Goal: Transaction & Acquisition: Purchase product/service

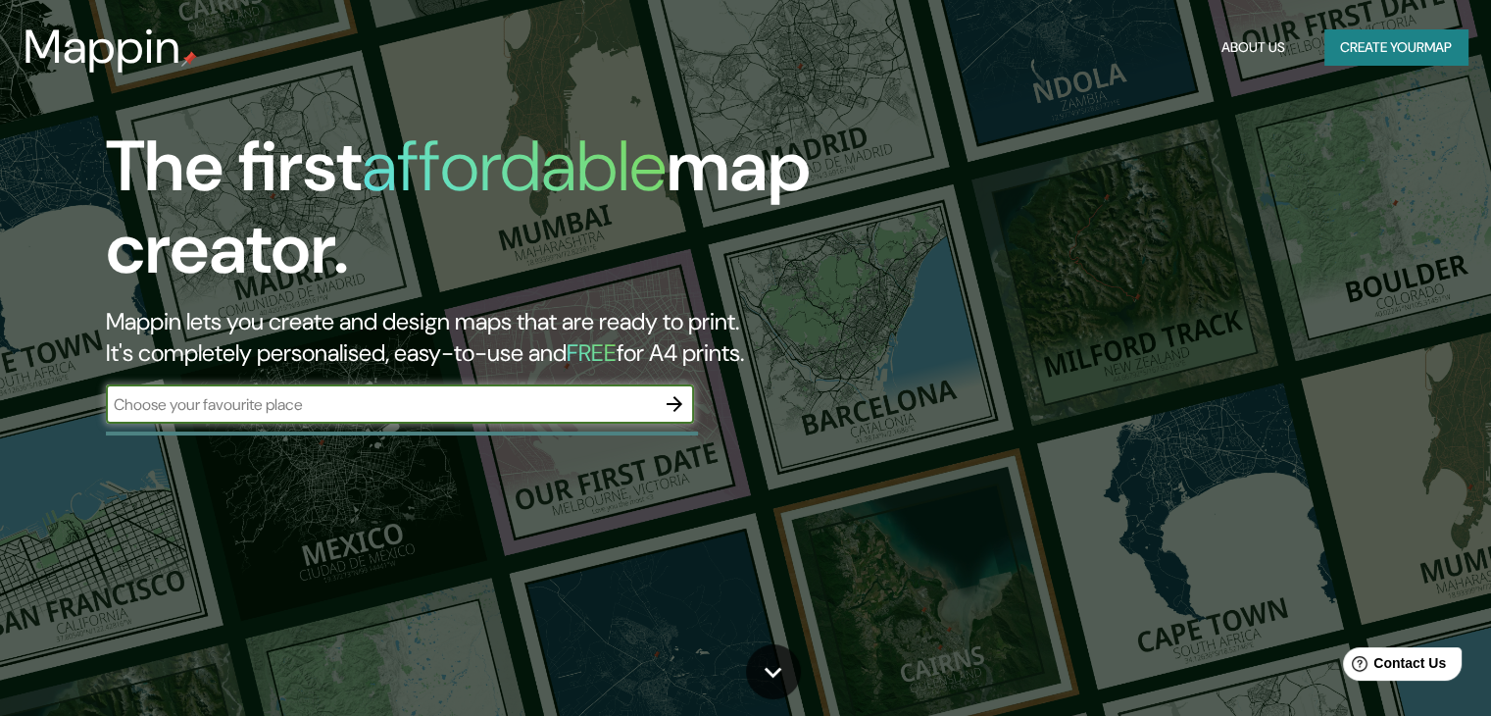
click at [427, 410] on input "text" at bounding box center [380, 404] width 549 height 23
type input "cartago [PERSON_NAME] del cauca"
click at [676, 404] on icon "button" at bounding box center [675, 404] width 16 height 16
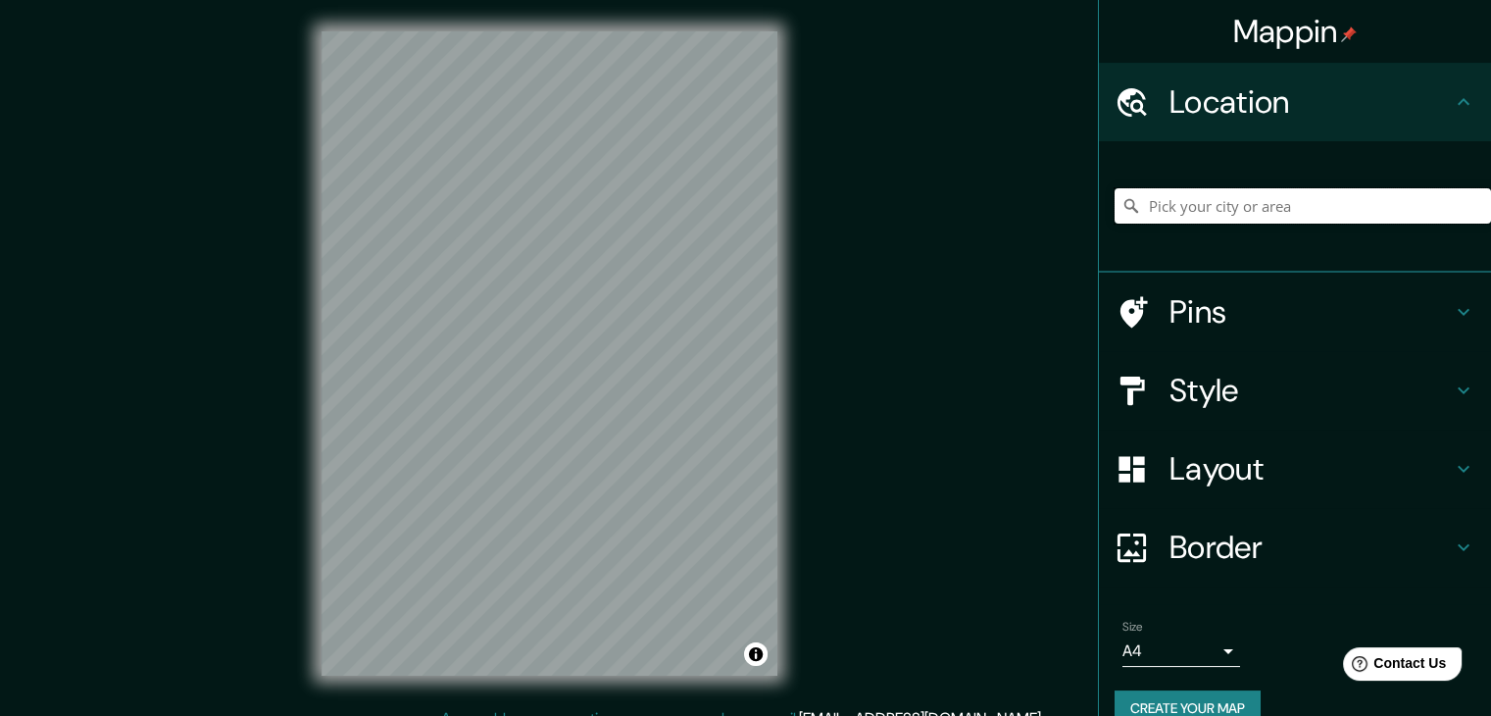
click at [1201, 218] on input "Pick your city or area" at bounding box center [1303, 205] width 376 height 35
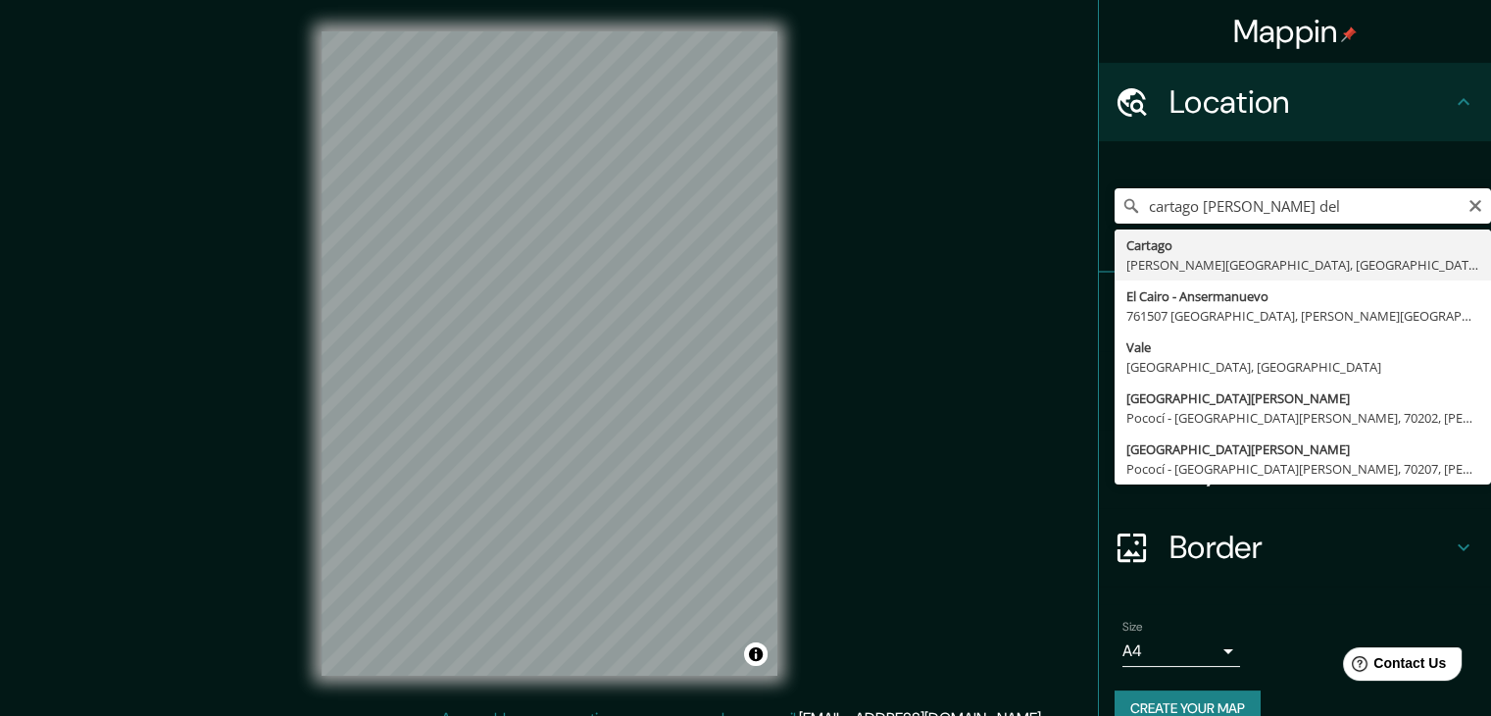
type input "Cartago, [PERSON_NAME][GEOGRAPHIC_DATA], [GEOGRAPHIC_DATA]"
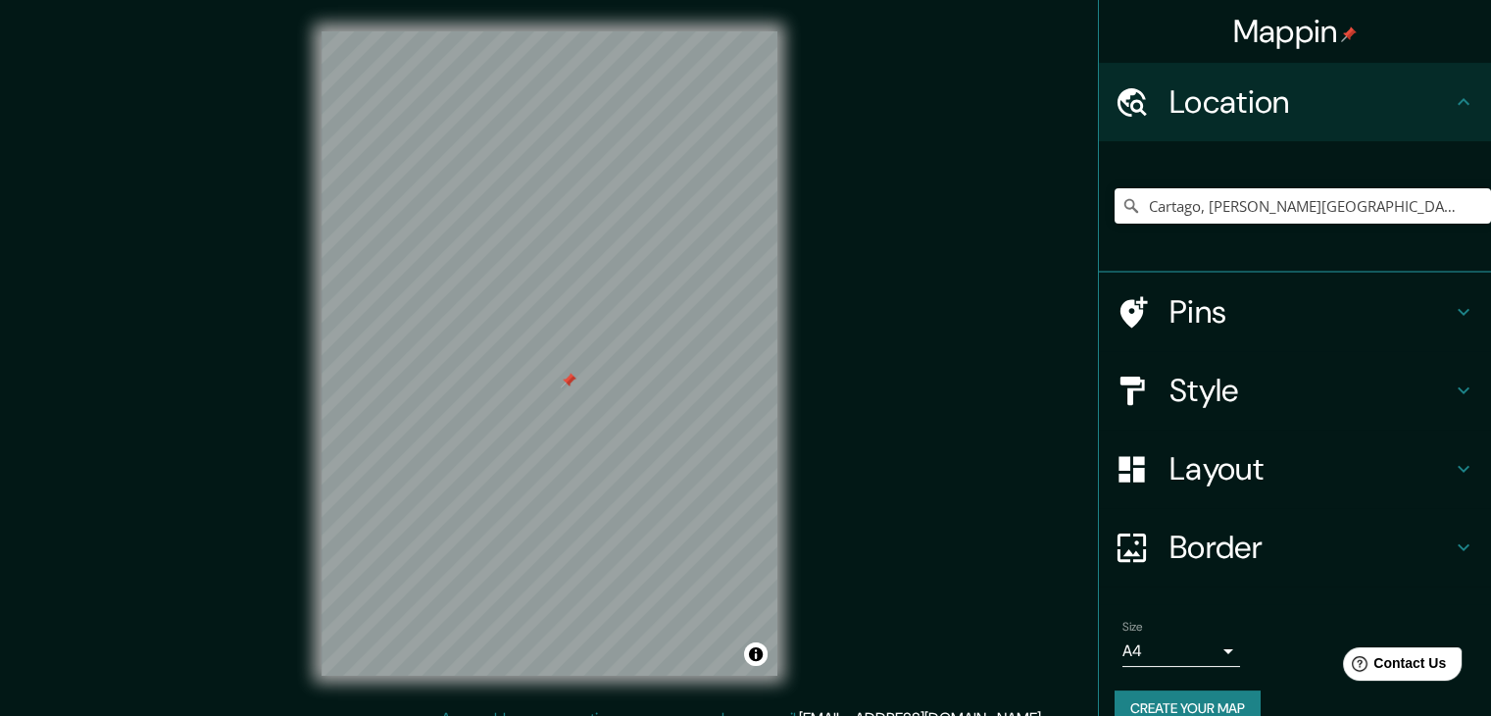
click at [1282, 324] on h4 "Pins" at bounding box center [1311, 311] width 282 height 39
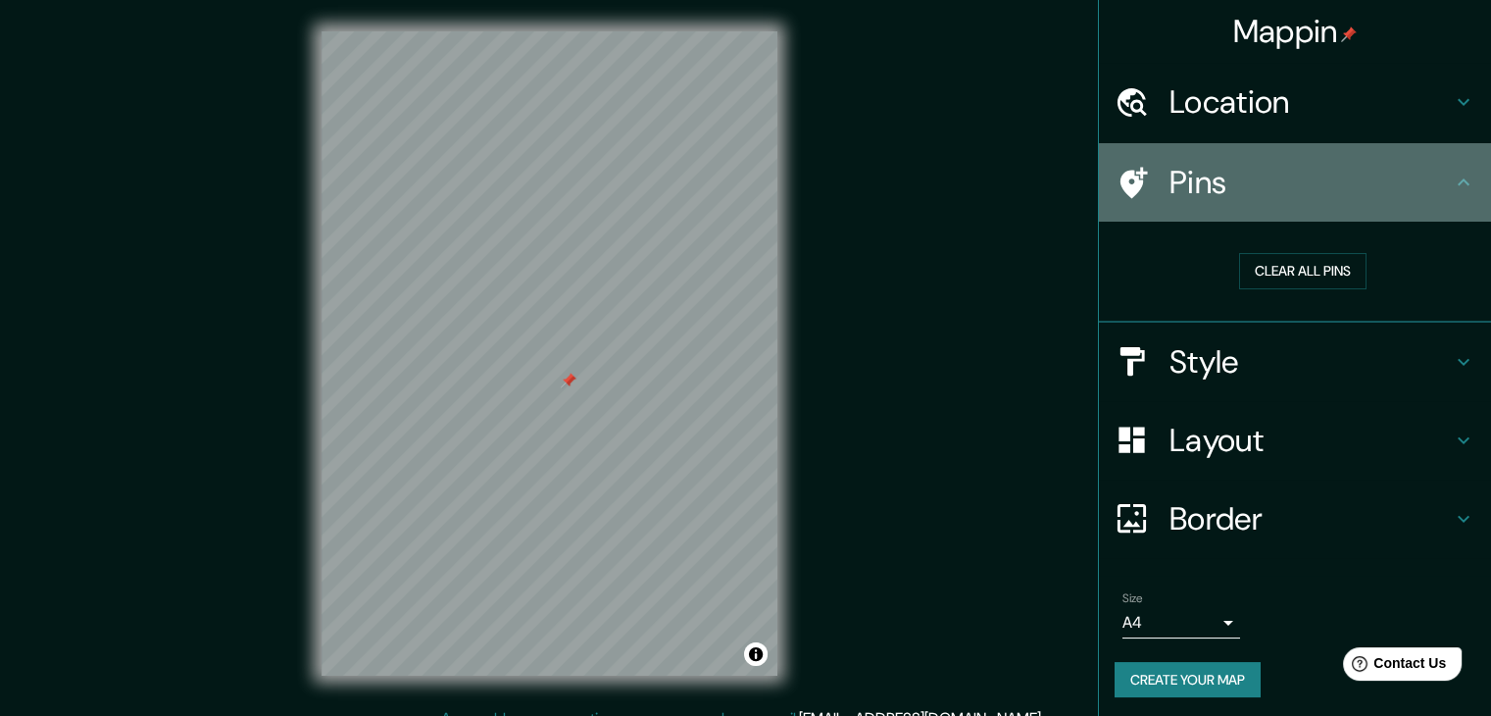
click at [1373, 183] on h4 "Pins" at bounding box center [1311, 182] width 282 height 39
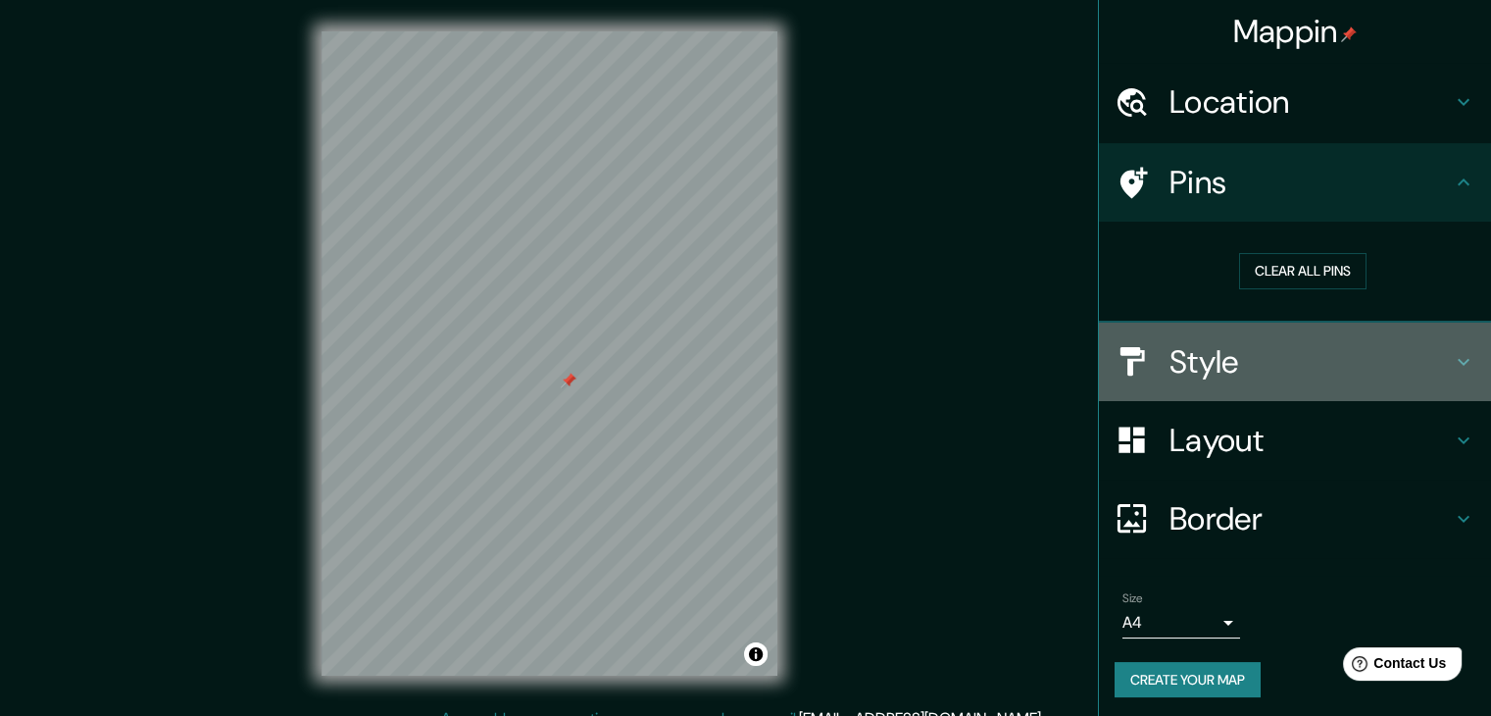
click at [1285, 359] on h4 "Style" at bounding box center [1311, 361] width 282 height 39
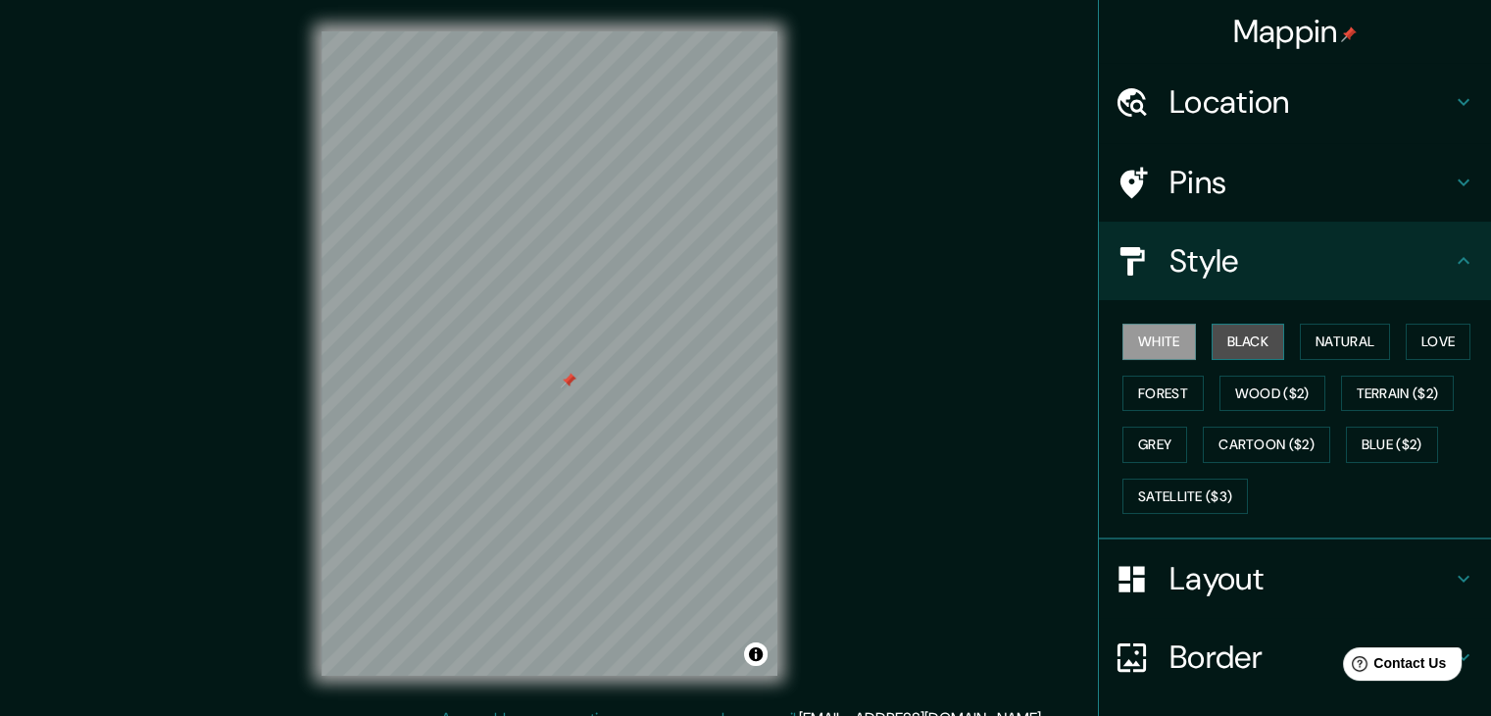
click at [1212, 326] on button "Black" at bounding box center [1249, 342] width 74 height 36
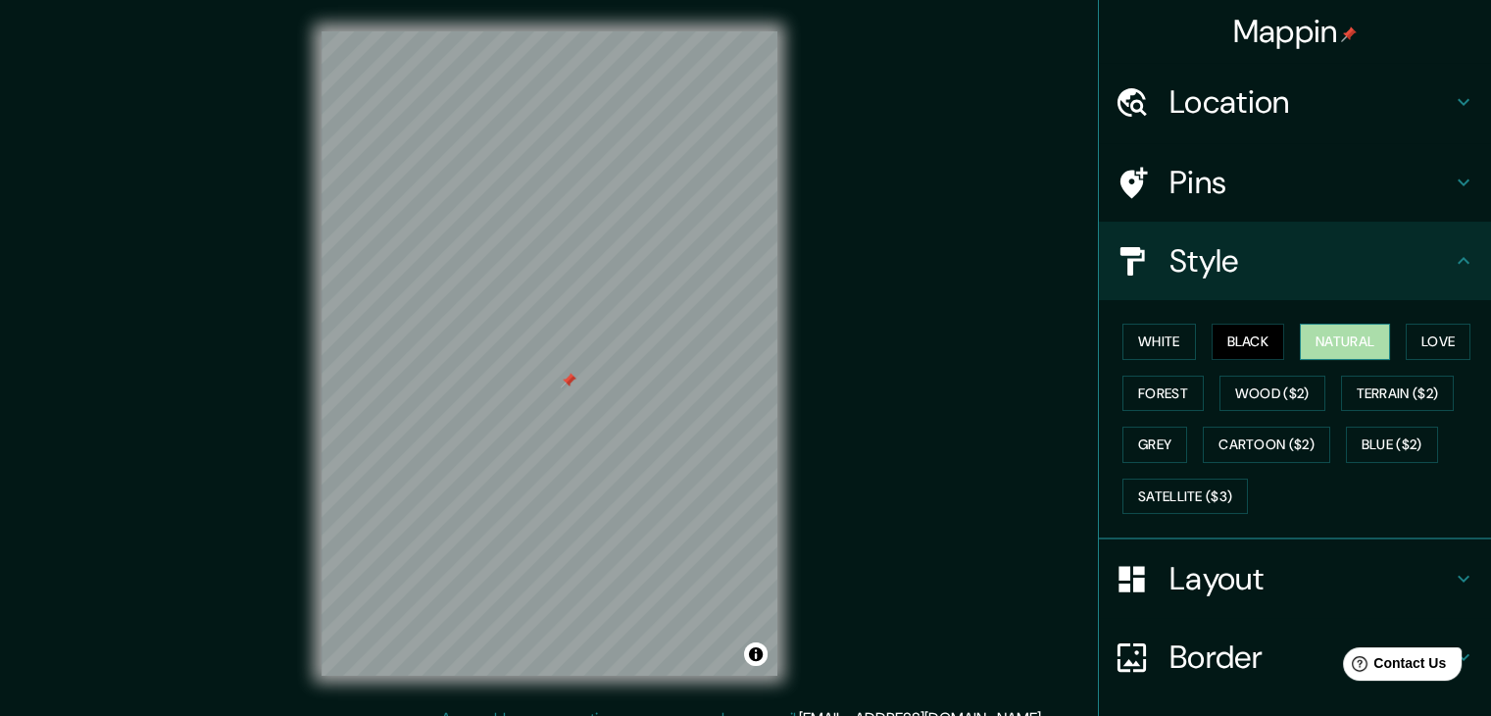
click at [1327, 342] on button "Natural" at bounding box center [1345, 342] width 90 height 36
